Goal: Task Accomplishment & Management: Complete application form

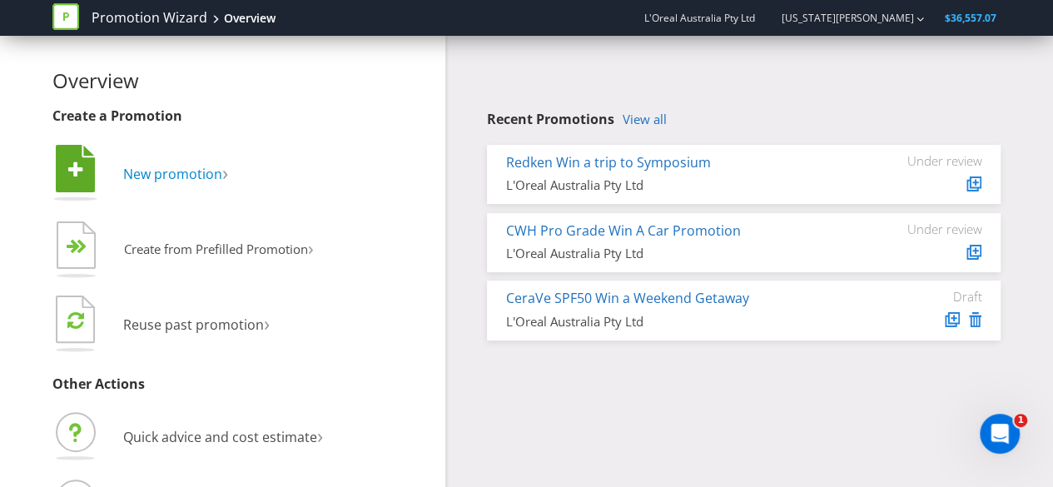
click at [162, 173] on span "New promotion" at bounding box center [172, 174] width 99 height 18
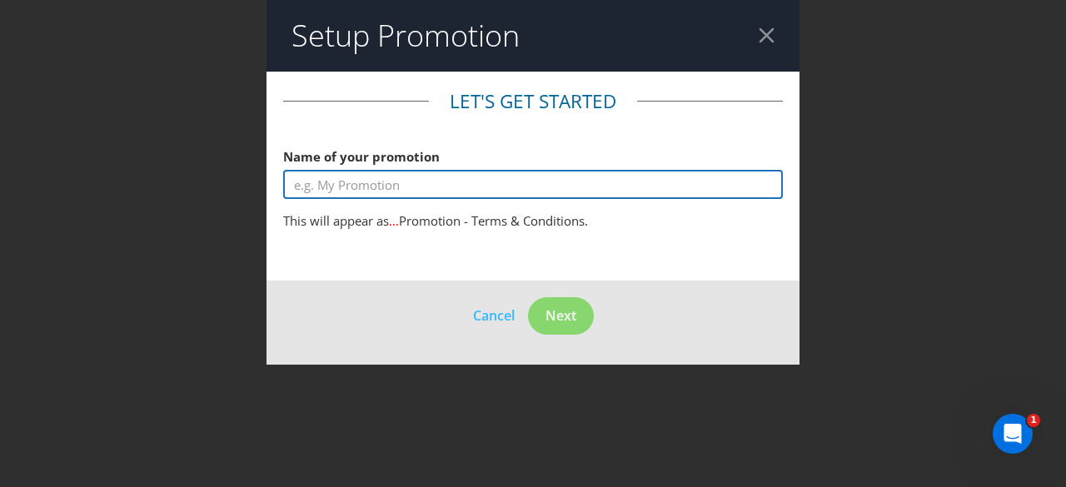
click at [338, 189] on input "text" at bounding box center [533, 184] width 500 height 29
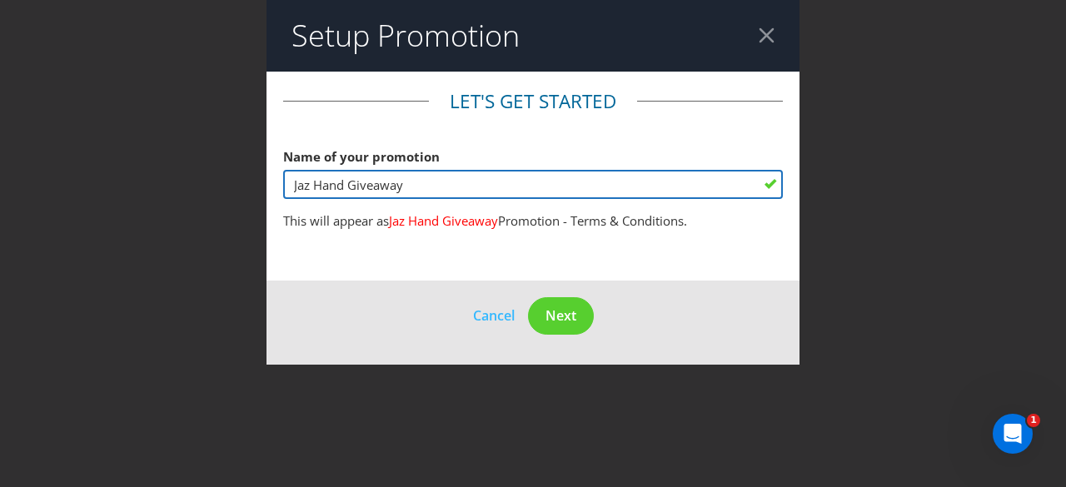
type input "Jaz Hand Giveaway"
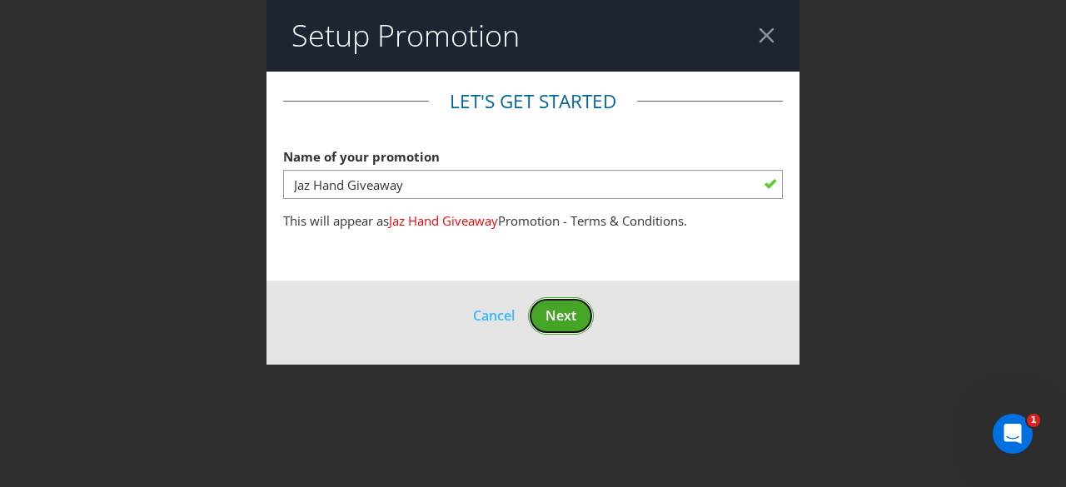
click at [562, 314] on span "Next" at bounding box center [560, 315] width 31 height 18
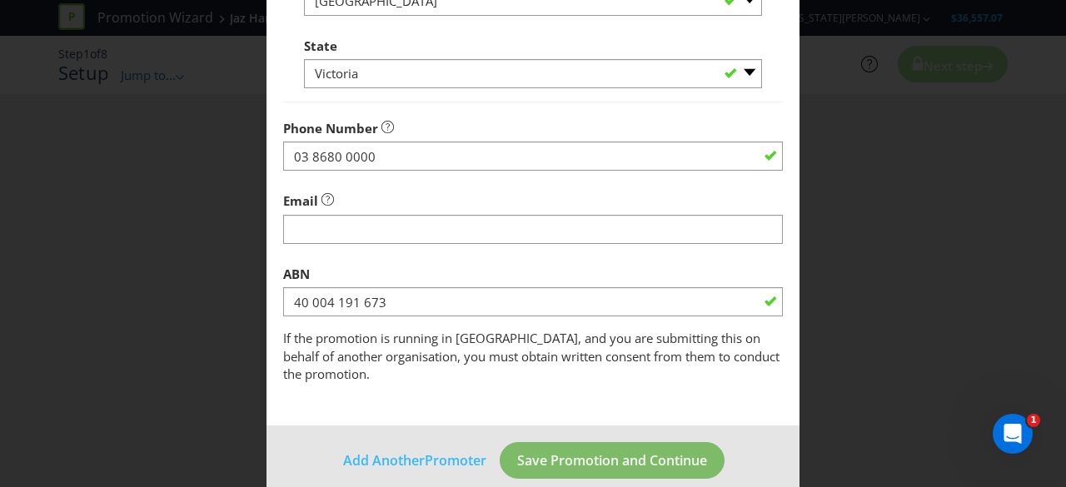
scroll to position [598, 0]
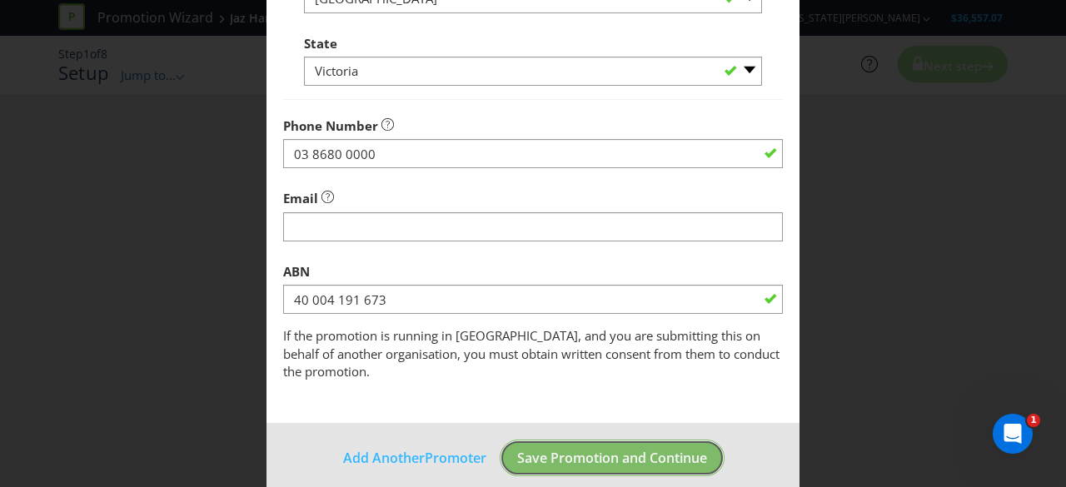
click at [534, 450] on button "Save Promotion and Continue" at bounding box center [612, 458] width 225 height 37
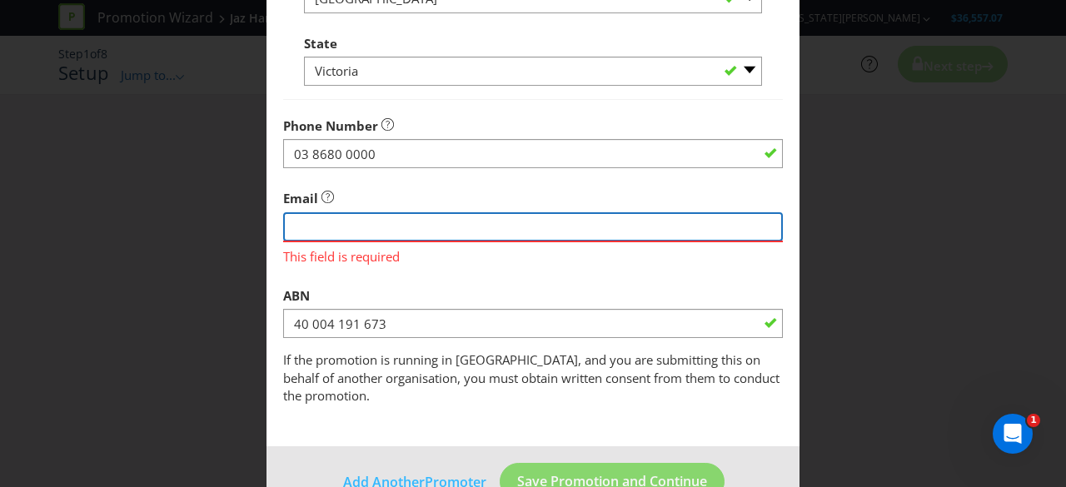
click at [378, 226] on input "string" at bounding box center [533, 226] width 500 height 29
type input "[US_STATE][EMAIL_ADDRESS][PERSON_NAME][DOMAIN_NAME]"
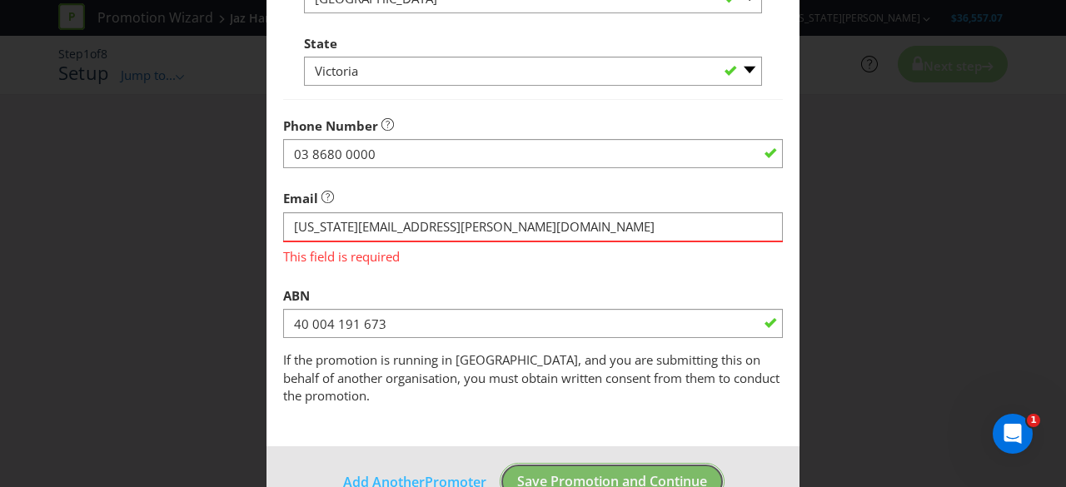
click at [561, 463] on button "Save Promotion and Continue" at bounding box center [612, 481] width 225 height 37
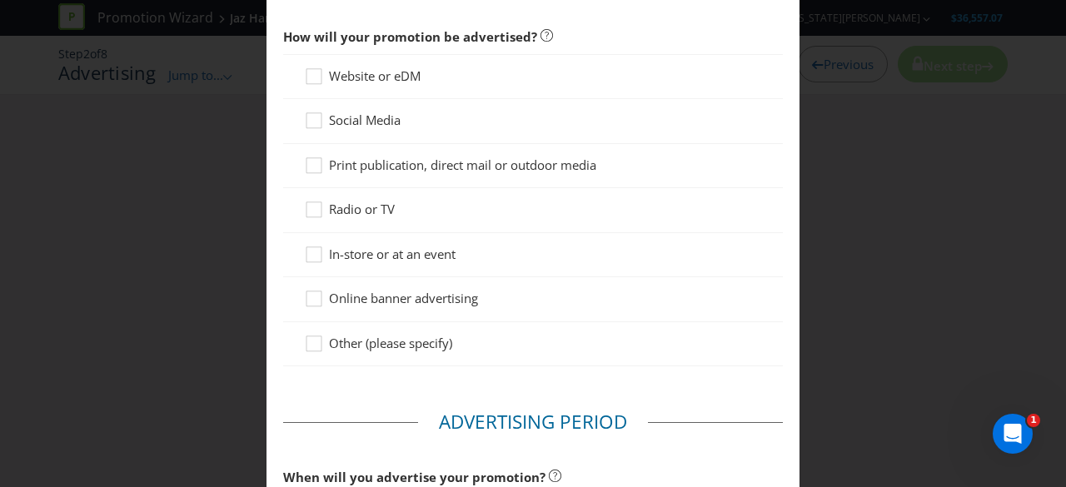
scroll to position [83, 0]
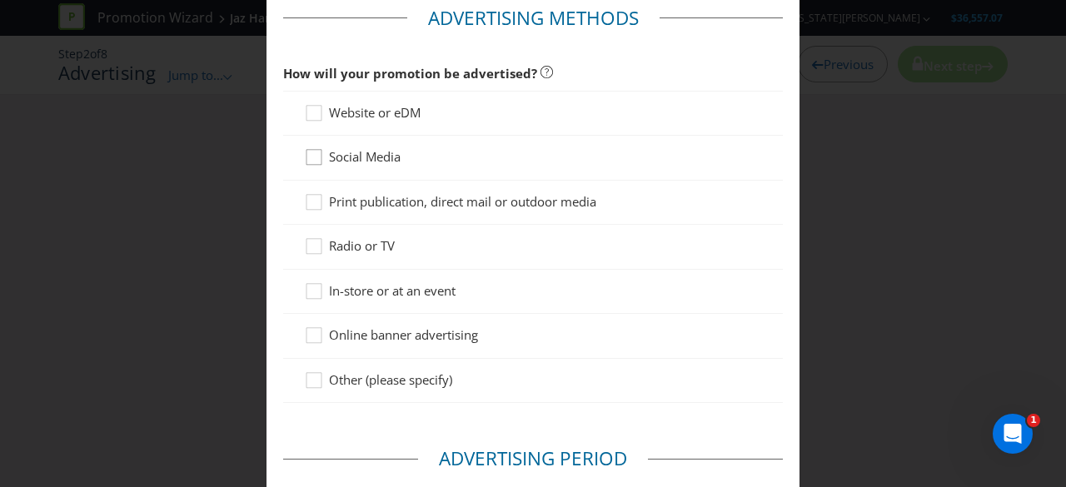
click at [315, 152] on icon at bounding box center [316, 160] width 25 height 25
click at [0, 0] on input "Social Media" at bounding box center [0, 0] width 0 height 0
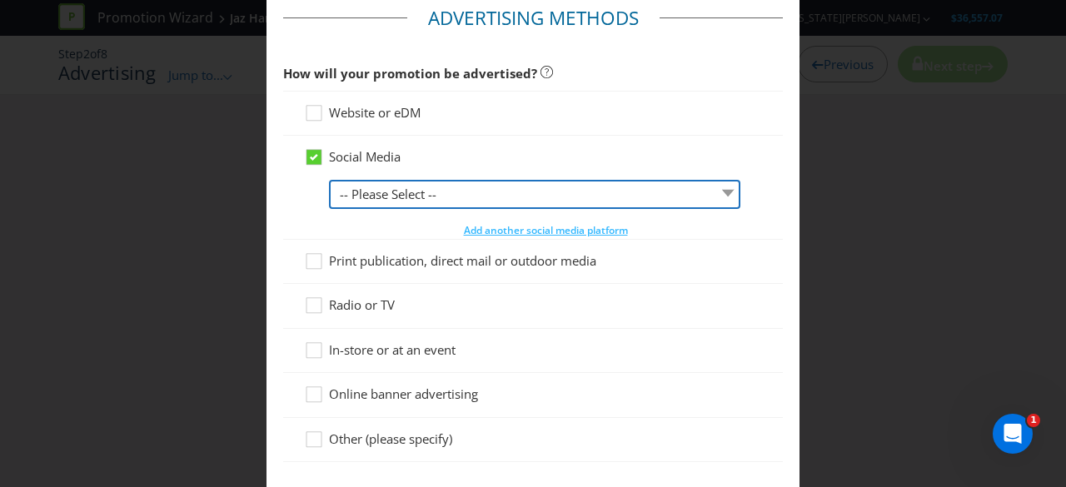
click at [457, 186] on select "-- Please Select -- Facebook X Instagram Snapchat LinkedIn Pinterest Tumblr You…" at bounding box center [534, 194] width 411 height 29
select select "YOUTUBE"
click at [329, 180] on select "-- Please Select -- Facebook X Instagram Snapchat LinkedIn Pinterest Tumblr You…" at bounding box center [534, 194] width 411 height 29
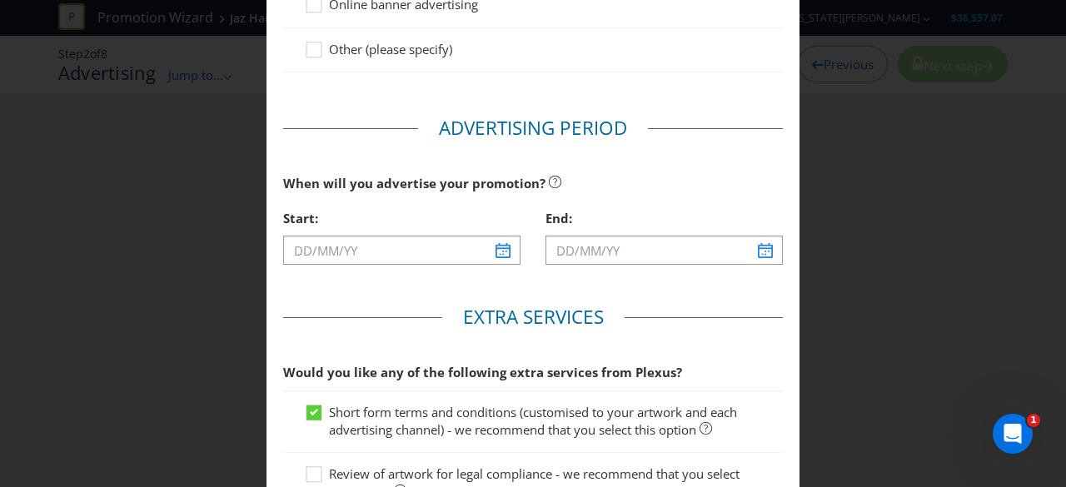
scroll to position [500, 0]
